Goal: Information Seeking & Learning: Compare options

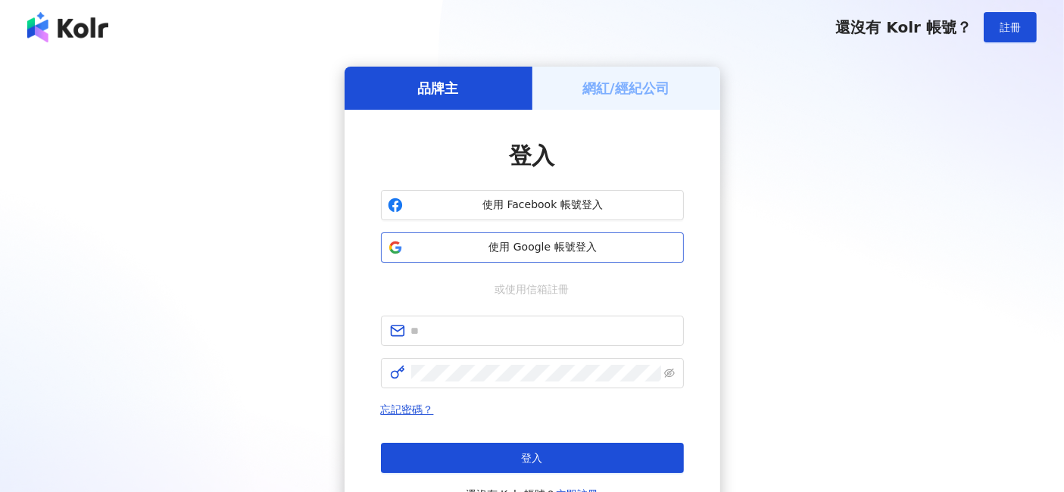
drag, startPoint x: 0, startPoint y: 0, endPoint x: 572, endPoint y: 250, distance: 623.9
click at [572, 250] on span "使用 Google 帳號登入" at bounding box center [543, 247] width 268 height 15
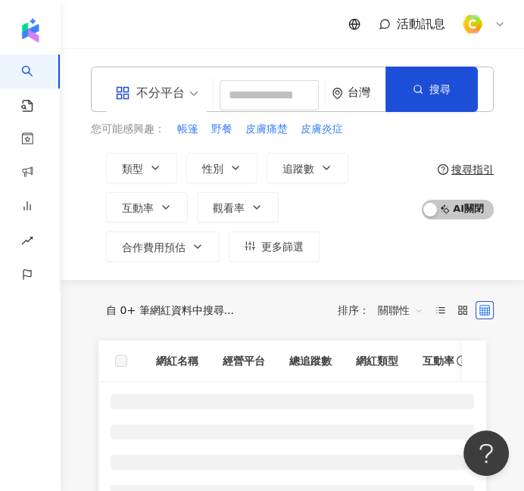
click at [232, 41] on div "活動訊息" at bounding box center [292, 24] width 463 height 48
click at [259, 100] on input "search" at bounding box center [269, 95] width 99 height 30
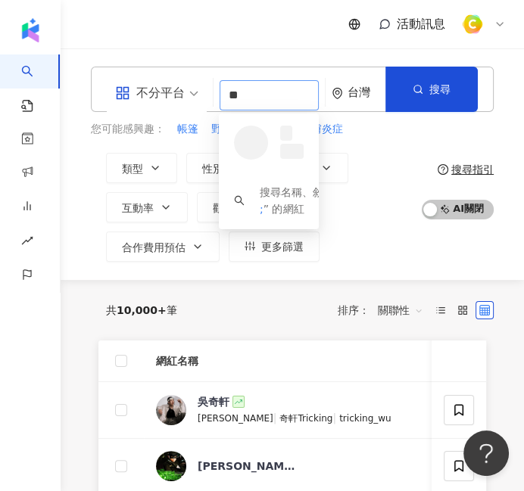
type input "*"
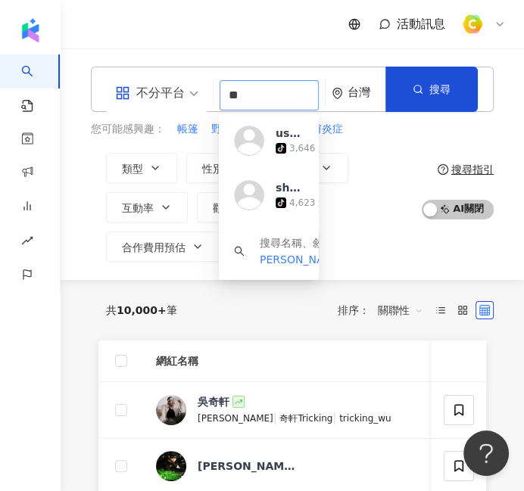
click at [209, 98] on div "不分平台 ** 台灣 搜尋 https://www.tiktok.com/@user7249721376300 user7249721376300 tikto…" at bounding box center [292, 89] width 403 height 45
paste input "search"
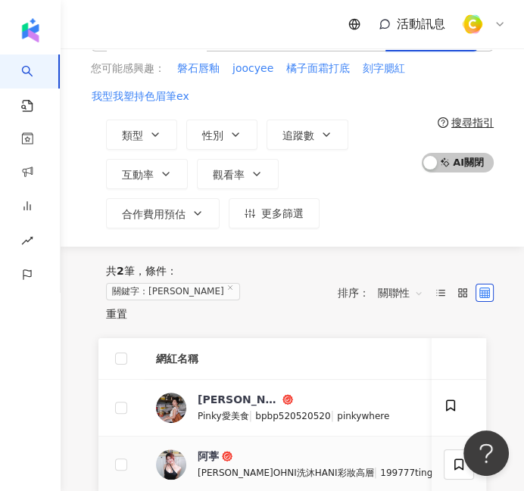
scroll to position [84, 0]
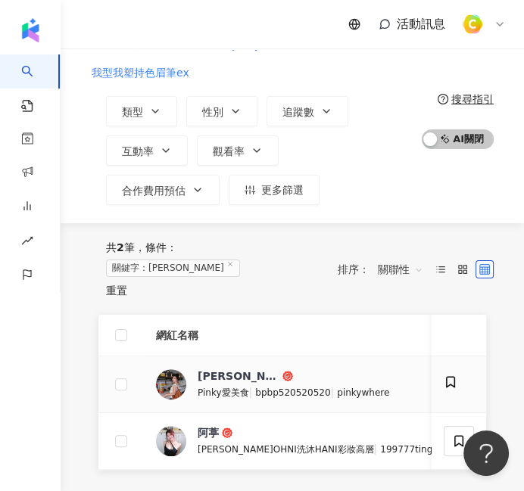
click at [311, 369] on div "王仲慧 Pinky愛美食 | bpbp520520520 | pinkywhere" at bounding box center [294, 385] width 192 height 32
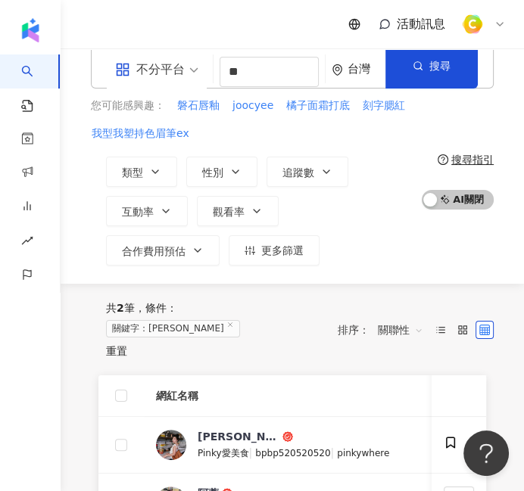
scroll to position [0, 0]
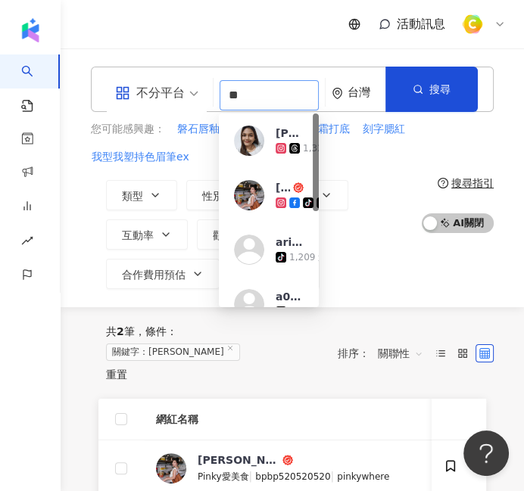
click at [226, 102] on input "**" at bounding box center [269, 95] width 99 height 30
paste input "search"
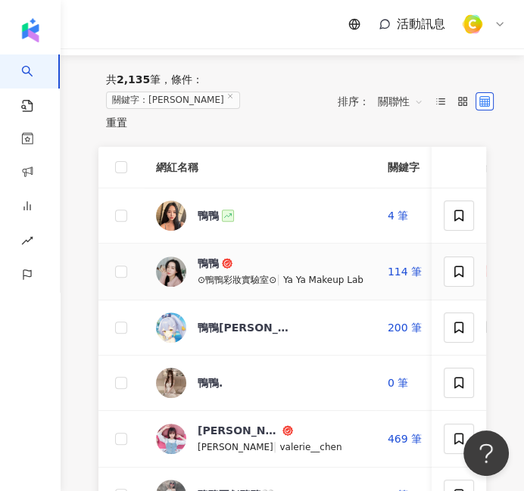
scroll to position [168, 0]
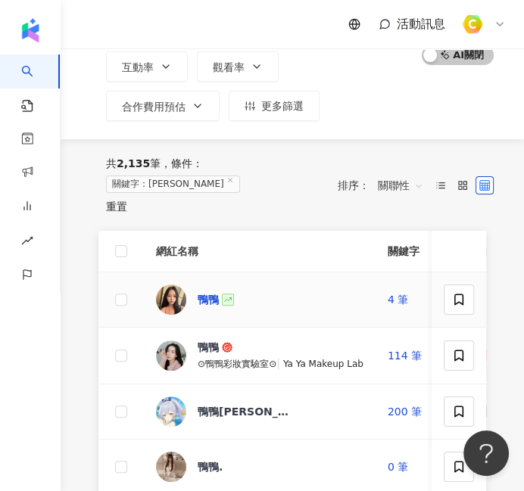
type input "**"
click at [211, 292] on div "鴨鴨" at bounding box center [208, 299] width 21 height 15
click at [214, 328] on td "鴨鴨 ⊙鴨鴨彩妝實驗室⊙ | Ya Ya Makeup Lab" at bounding box center [260, 356] width 232 height 57
click at [210, 340] on div "鴨鴨" at bounding box center [208, 347] width 21 height 15
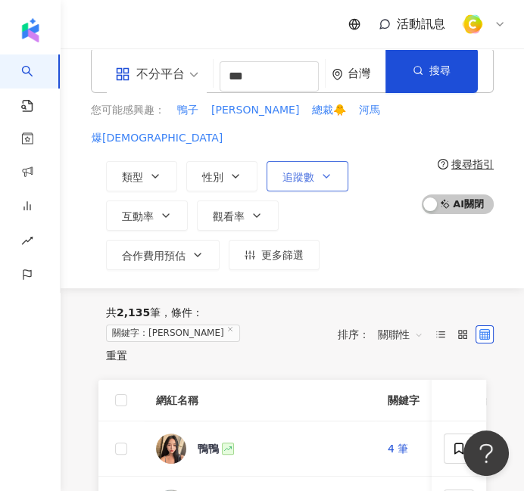
scroll to position [0, 0]
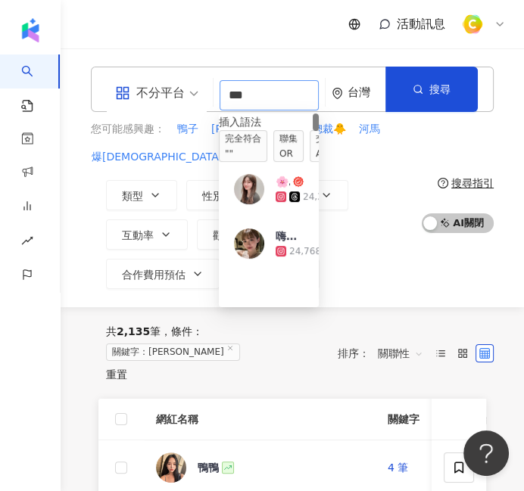
drag, startPoint x: 260, startPoint y: 92, endPoint x: 189, endPoint y: 104, distance: 72.3
click at [189, 104] on div "不分平台 ** 台灣 搜尋 searchOperator 插入語法 完全符合 "" 聯集 OR 交集 AND 排除 - 群組 {} 🌸蔡鴨鴨🌸 24,304 …" at bounding box center [292, 89] width 403 height 45
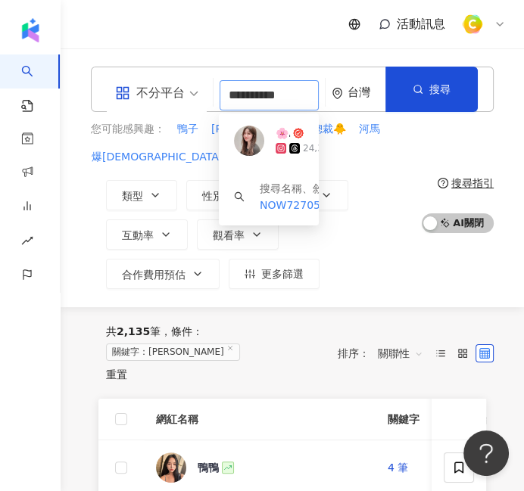
type input "**********"
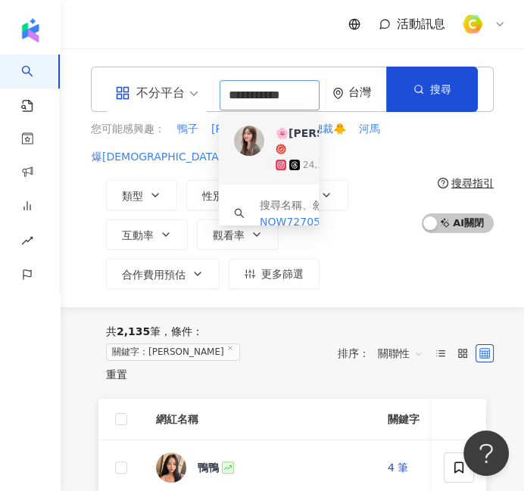
click at [292, 138] on div "🌸蔡鴨鴨🌸" at bounding box center [338, 133] width 124 height 15
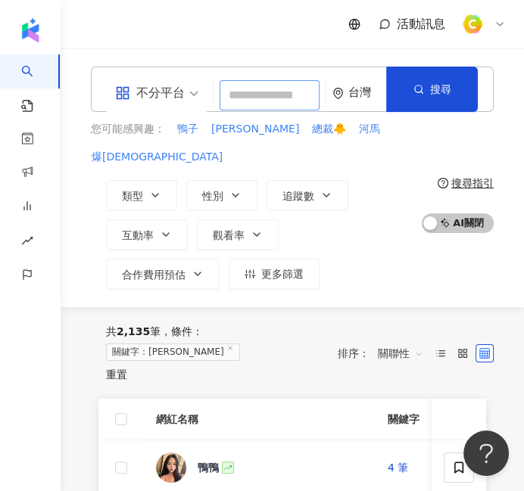
scroll to position [0, 0]
click at [260, 98] on input "search" at bounding box center [270, 95] width 100 height 30
paste input "********"
type input "********"
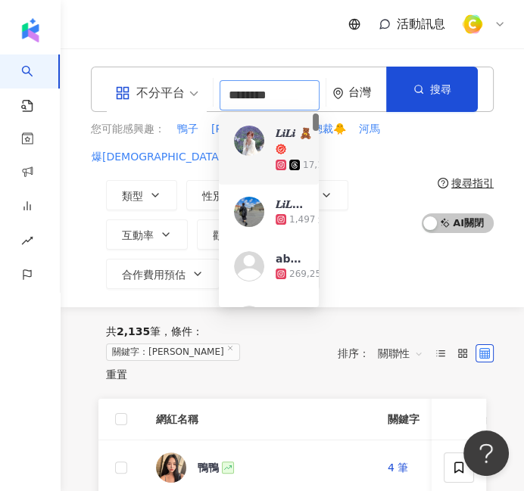
click at [288, 157] on div "17,164 追蹤者" at bounding box center [320, 164] width 89 height 15
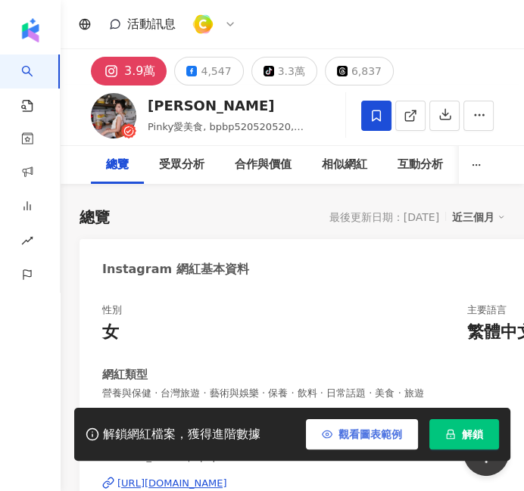
click at [348, 435] on span "觀看圖表範例" at bounding box center [370, 435] width 64 height 12
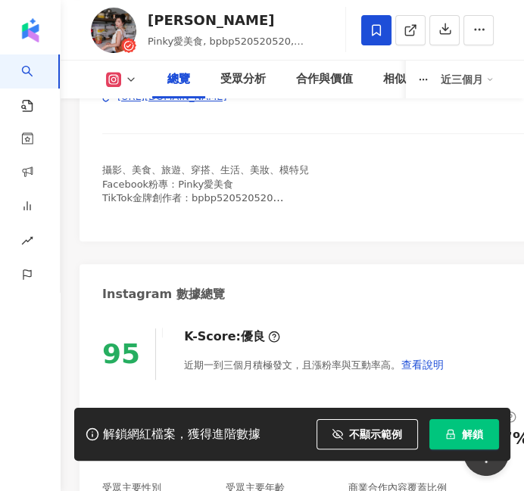
scroll to position [588, 0]
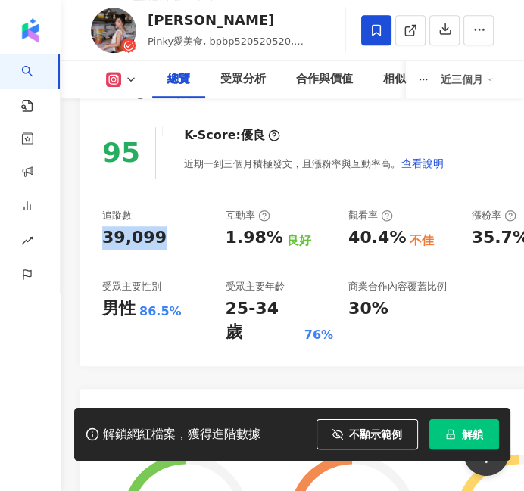
drag, startPoint x: 102, startPoint y: 241, endPoint x: 177, endPoint y: 243, distance: 75.0
click at [177, 243] on div "39,099" at bounding box center [156, 237] width 108 height 23
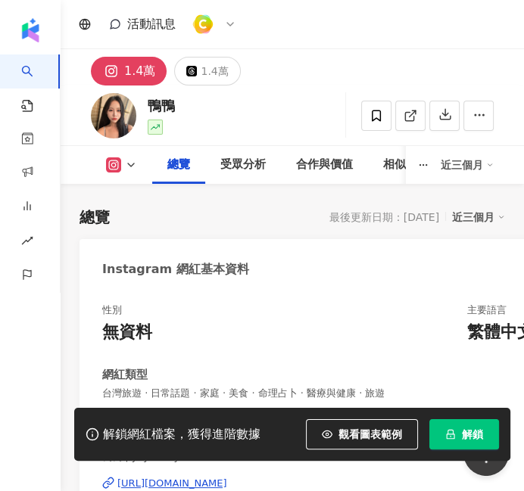
scroll to position [252, 0]
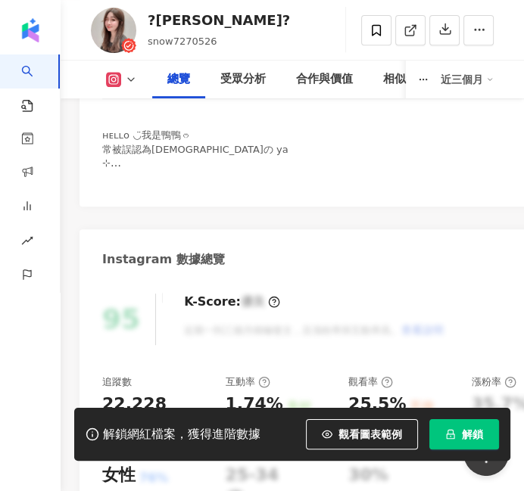
scroll to position [504, 0]
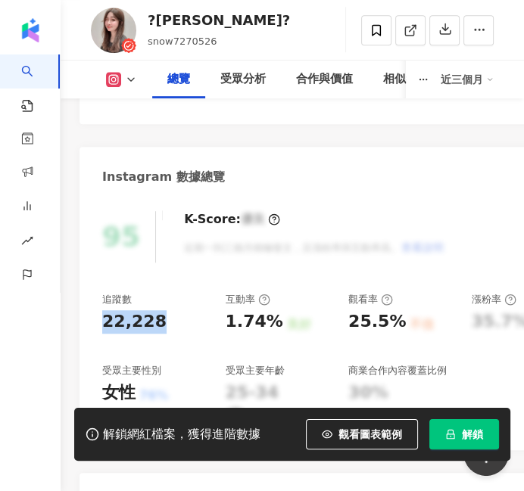
drag, startPoint x: 104, startPoint y: 322, endPoint x: 157, endPoint y: 323, distance: 53.0
click at [157, 323] on div "22,228" at bounding box center [156, 321] width 108 height 23
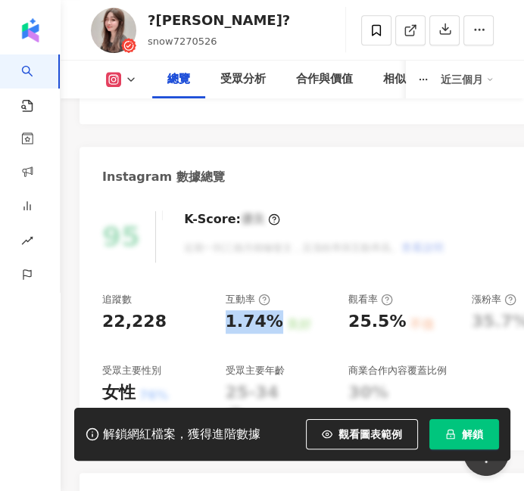
drag, startPoint x: 224, startPoint y: 324, endPoint x: 270, endPoint y: 320, distance: 46.4
click at [270, 320] on div "追蹤數 22,228 互動率 1.74% 良好 觀看率 25.5% 不佳 漲粉率 35.7% 一般 受眾主要性別 女性 76% 受眾主要年齡 25-34 歲 …" at bounding box center [340, 361] width 477 height 136
drag, startPoint x: 353, startPoint y: 321, endPoint x: 398, endPoint y: 321, distance: 44.7
click at [398, 321] on div "25.5%" at bounding box center [377, 321] width 58 height 23
click at [352, 323] on div "25.5%" at bounding box center [377, 321] width 58 height 23
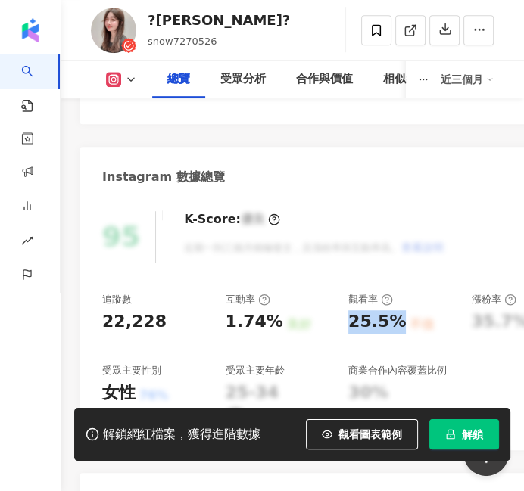
drag, startPoint x: 350, startPoint y: 325, endPoint x: 398, endPoint y: 320, distance: 47.9
click at [398, 320] on div "25.5%" at bounding box center [377, 321] width 58 height 23
copy div "25.5%"
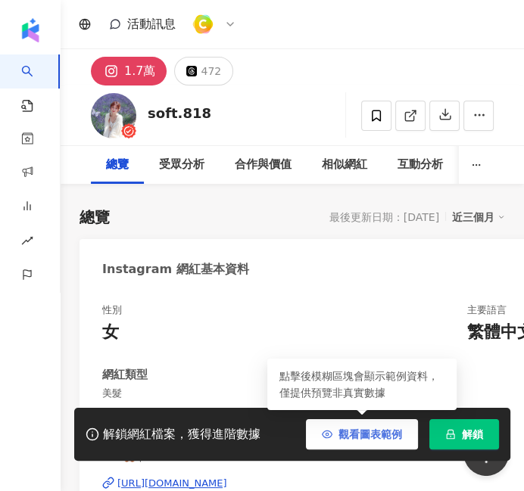
click at [368, 422] on button "觀看圖表範例" at bounding box center [362, 434] width 112 height 30
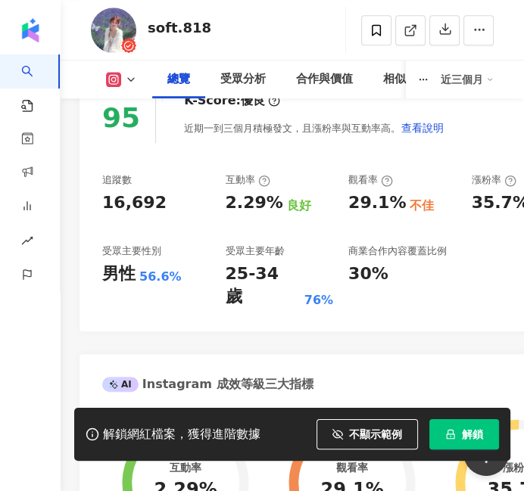
scroll to position [588, 0]
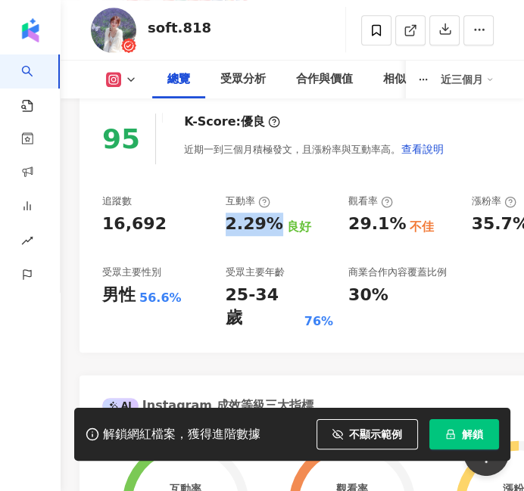
drag, startPoint x: 220, startPoint y: 224, endPoint x: 273, endPoint y: 232, distance: 53.5
click at [273, 232] on div "追蹤數 16,692 互動率 2.29% 良好 觀看率 29.1% 不佳 漲粉率 35.7% 一般 受眾主要性別 男性 56.6% 受眾主要年齡 25-34 …" at bounding box center [340, 263] width 477 height 136
copy div "2.29%"
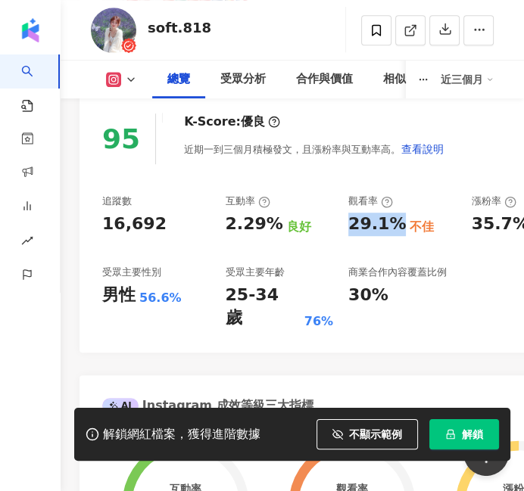
drag, startPoint x: 349, startPoint y: 223, endPoint x: 398, endPoint y: 223, distance: 48.5
click at [398, 223] on div "29.1%" at bounding box center [377, 224] width 58 height 23
copy div "29.1%"
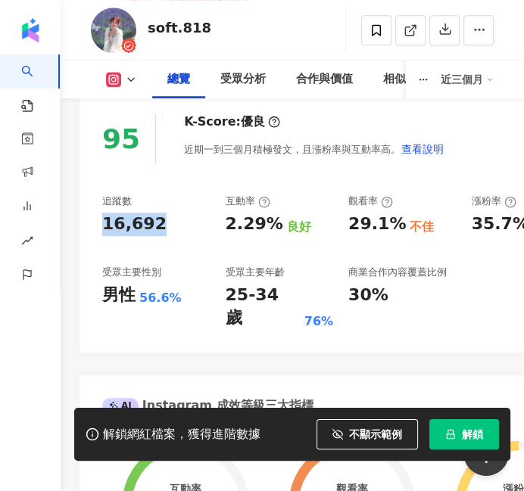
drag, startPoint x: 105, startPoint y: 223, endPoint x: 152, endPoint y: 223, distance: 46.9
click at [152, 223] on div "16,692" at bounding box center [134, 224] width 64 height 23
copy div "16,692"
